Goal: Task Accomplishment & Management: Use online tool/utility

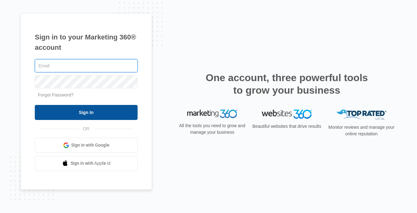
type input "[PERSON_NAME][EMAIL_ADDRESS][DOMAIN_NAME]"
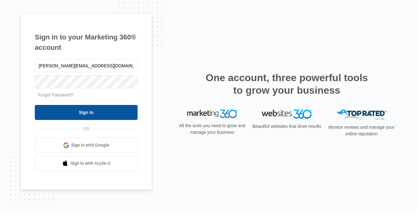
click at [102, 114] on input "Sign In" at bounding box center [86, 112] width 103 height 15
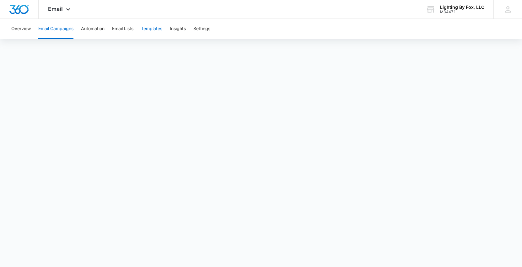
click at [151, 30] on button "Templates" at bounding box center [151, 29] width 21 height 20
click at [150, 28] on button "Templates" at bounding box center [151, 29] width 21 height 20
click at [153, 30] on button "Templates" at bounding box center [151, 29] width 21 height 20
click at [65, 27] on button "Email Campaigns" at bounding box center [55, 29] width 35 height 20
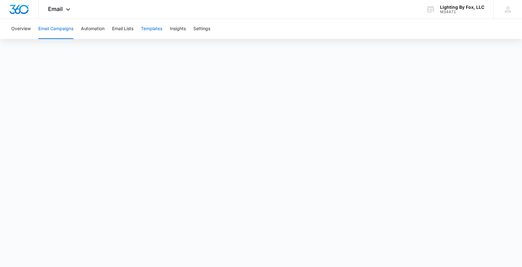
click at [157, 28] on button "Templates" at bounding box center [151, 29] width 21 height 20
